Goal: Task Accomplishment & Management: Use online tool/utility

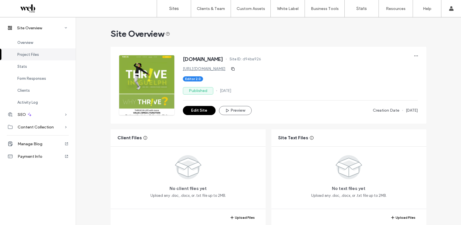
click at [337, 80] on div "Editor 2.0" at bounding box center [300, 78] width 235 height 5
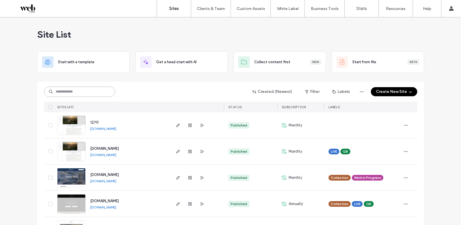
click at [91, 96] on input at bounding box center [79, 91] width 71 height 10
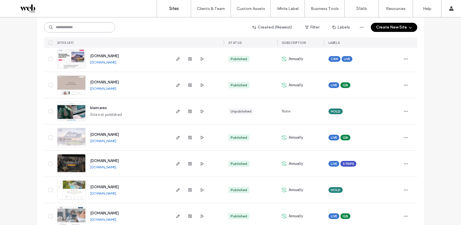
scroll to position [1124, 0]
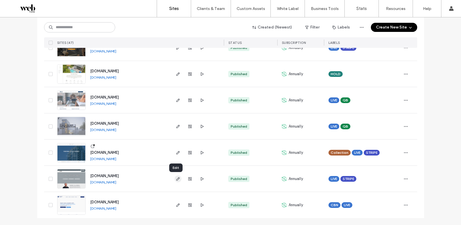
click at [177, 181] on icon "button" at bounding box center [178, 178] width 5 height 5
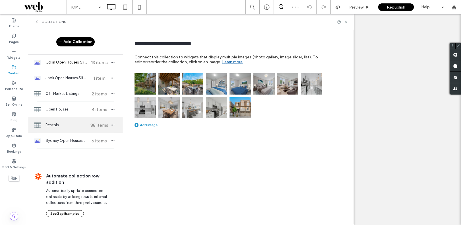
click at [65, 125] on span "Rentals" at bounding box center [67, 125] width 42 height 6
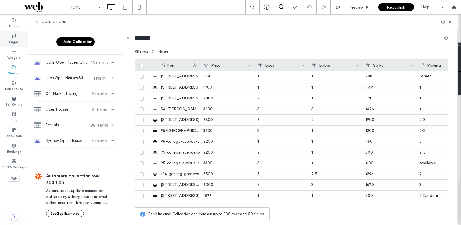
click at [13, 38] on label "Pages" at bounding box center [14, 41] width 10 height 6
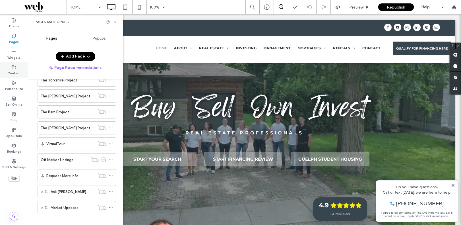
click at [10, 69] on div "Content" at bounding box center [14, 70] width 28 height 16
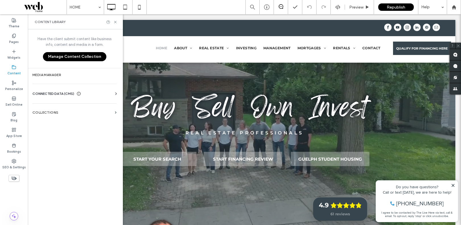
click at [48, 106] on section "Collections" at bounding box center [74, 112] width 93 height 13
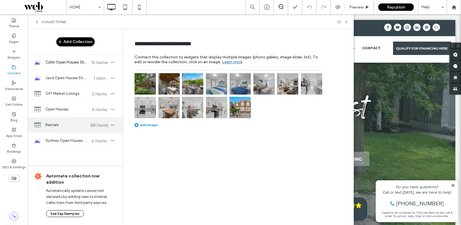
click at [75, 126] on span "Rentals" at bounding box center [67, 125] width 42 height 6
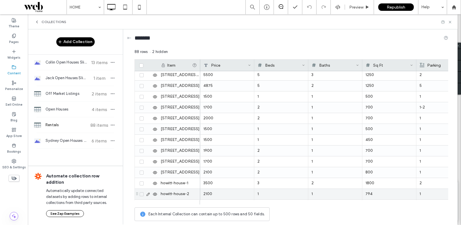
scroll to position [441, 0]
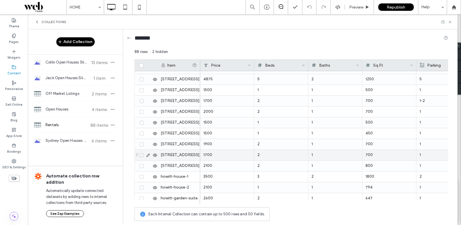
click at [210, 155] on div "1700" at bounding box center [227, 155] width 54 height 11
click at [209, 157] on div at bounding box center [227, 155] width 53 height 10
click at [209, 156] on div at bounding box center [227, 155] width 53 height 10
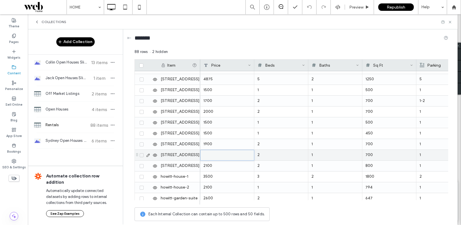
click at [219, 156] on div at bounding box center [227, 155] width 53 height 10
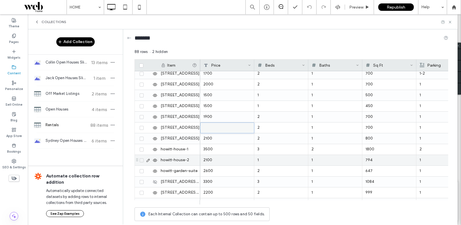
click at [227, 155] on div "2100" at bounding box center [227, 160] width 54 height 11
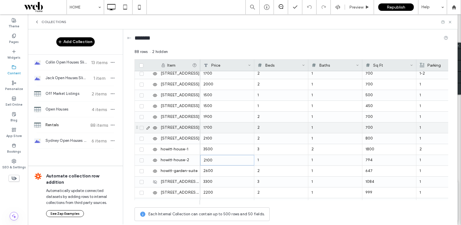
click at [215, 125] on div "1700" at bounding box center [227, 127] width 54 height 11
click at [215, 126] on div "1700" at bounding box center [227, 127] width 54 height 11
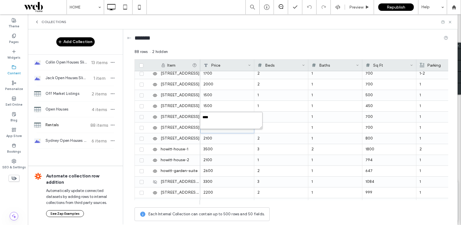
click at [209, 118] on textarea "****" at bounding box center [231, 120] width 63 height 17
click at [206, 117] on textarea "****" at bounding box center [231, 120] width 63 height 17
type textarea "****"
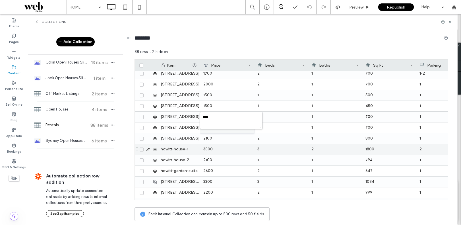
click at [228, 153] on div "3500" at bounding box center [227, 149] width 54 height 11
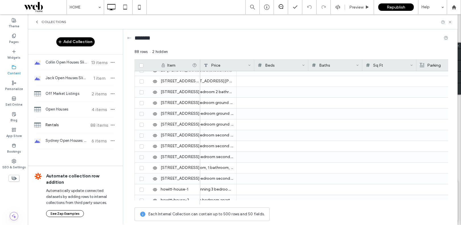
scroll to position [0, 0]
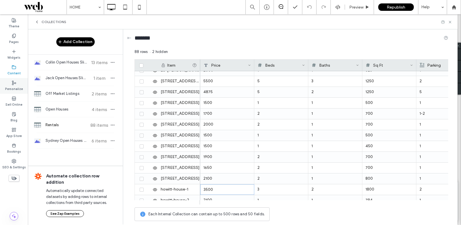
click at [14, 86] on label "Personalize" at bounding box center [14, 88] width 18 height 6
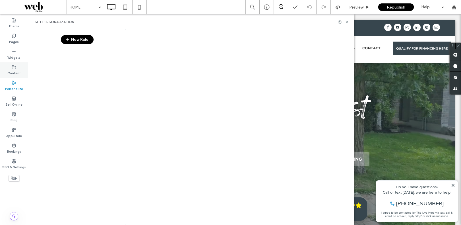
click at [13, 71] on label "Content" at bounding box center [13, 72] width 13 height 6
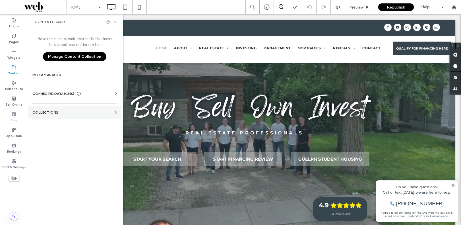
click at [67, 111] on label "Collections" at bounding box center [72, 112] width 80 height 4
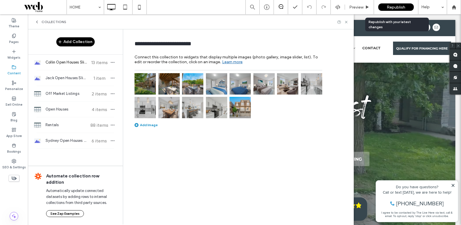
click at [394, 9] on span "Republish" at bounding box center [396, 7] width 18 height 5
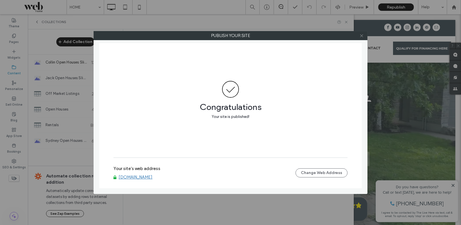
click at [363, 37] on icon at bounding box center [362, 36] width 4 height 4
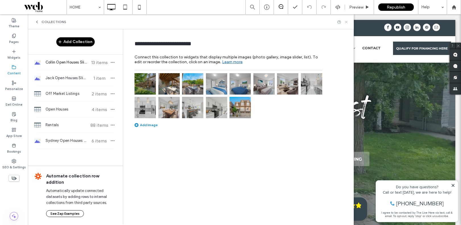
click at [346, 23] on icon at bounding box center [346, 22] width 4 height 4
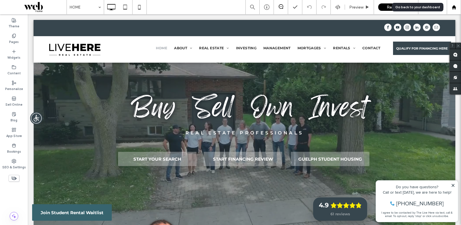
click at [457, 8] on div at bounding box center [454, 7] width 14 height 5
